Goal: Complete application form

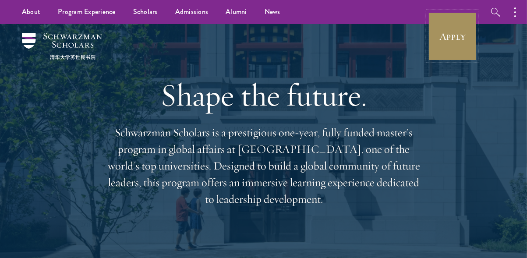
click at [446, 46] on link "Apply" at bounding box center [452, 36] width 49 height 49
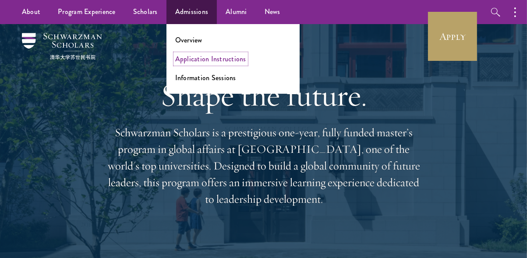
click at [205, 60] on link "Application Instructions" at bounding box center [210, 59] width 71 height 10
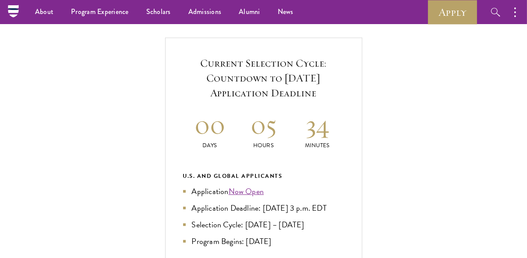
scroll to position [291, 0]
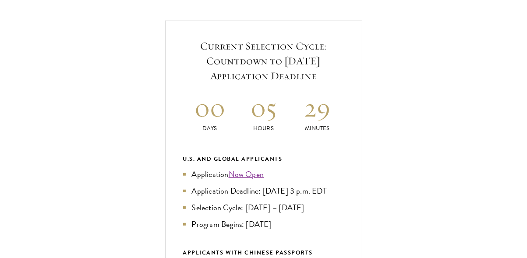
scroll to position [309, 0]
